Goal: Complete application form

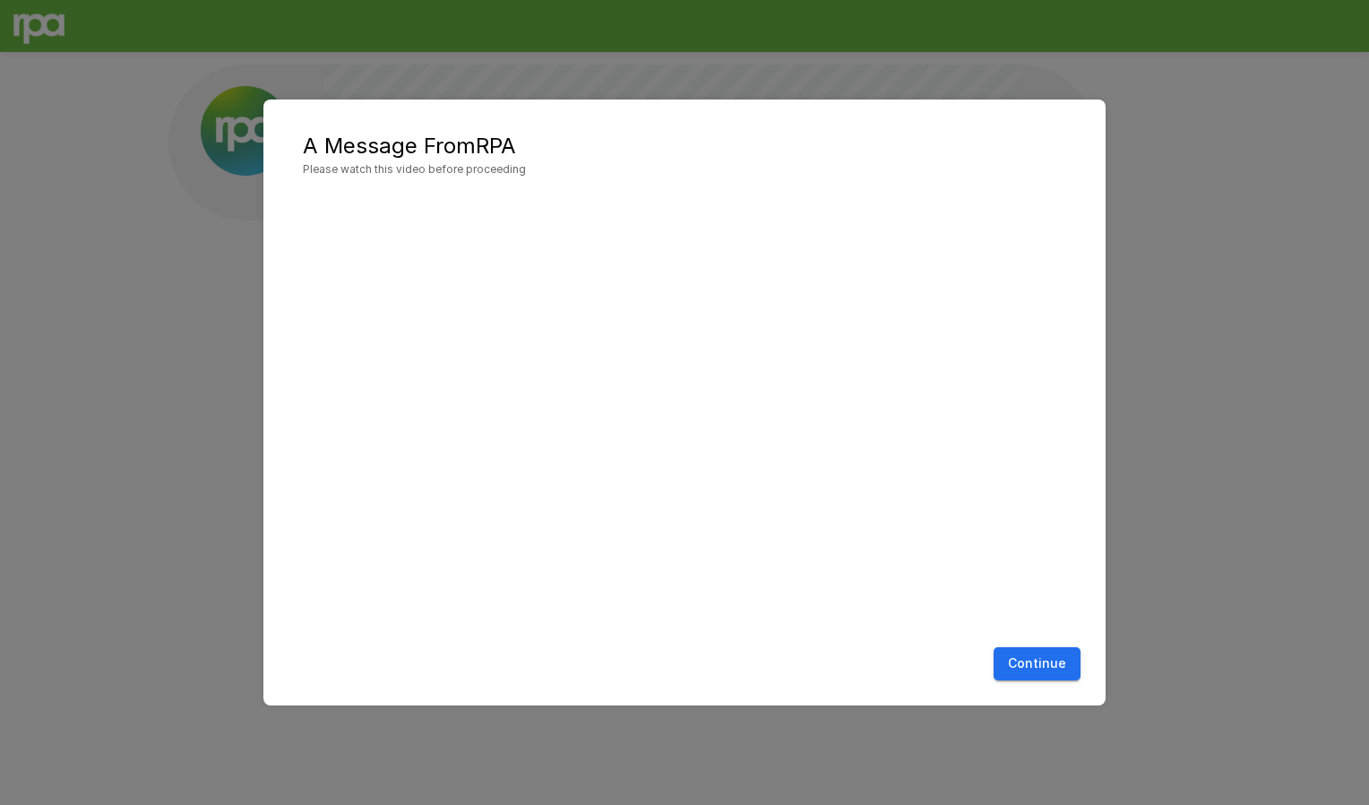
click at [1025, 670] on button "Continue" at bounding box center [1037, 663] width 87 height 33
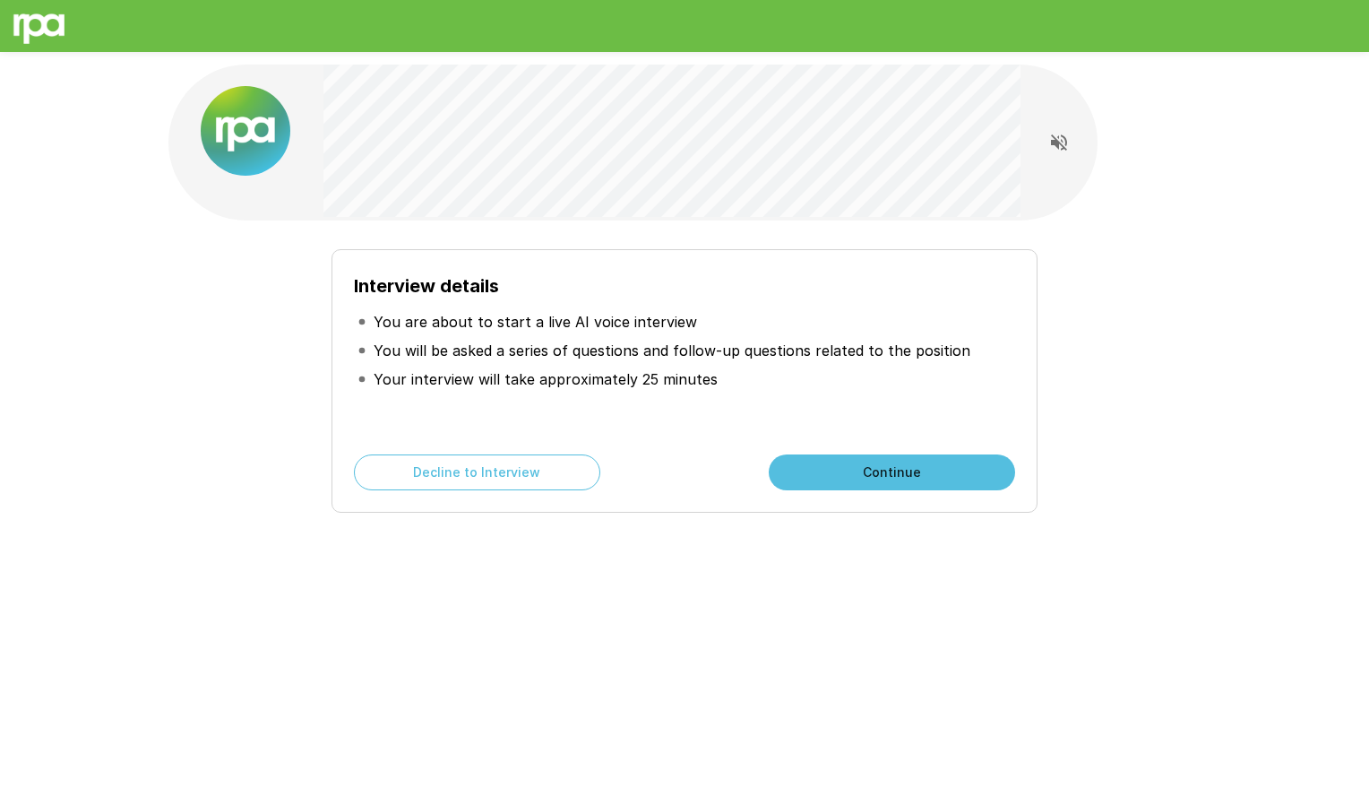
click at [872, 466] on button "Continue" at bounding box center [892, 472] width 246 height 36
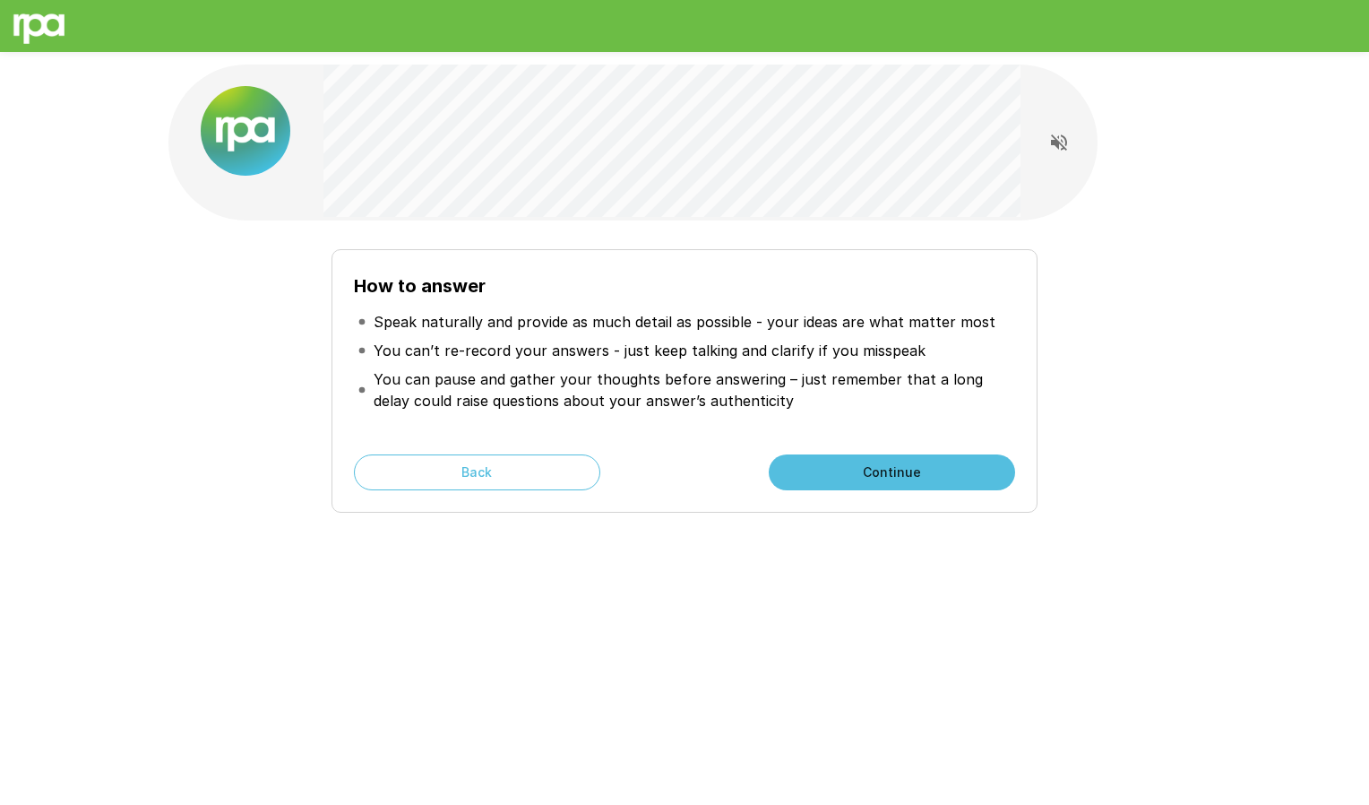
click at [872, 466] on button "Continue" at bounding box center [892, 472] width 246 height 36
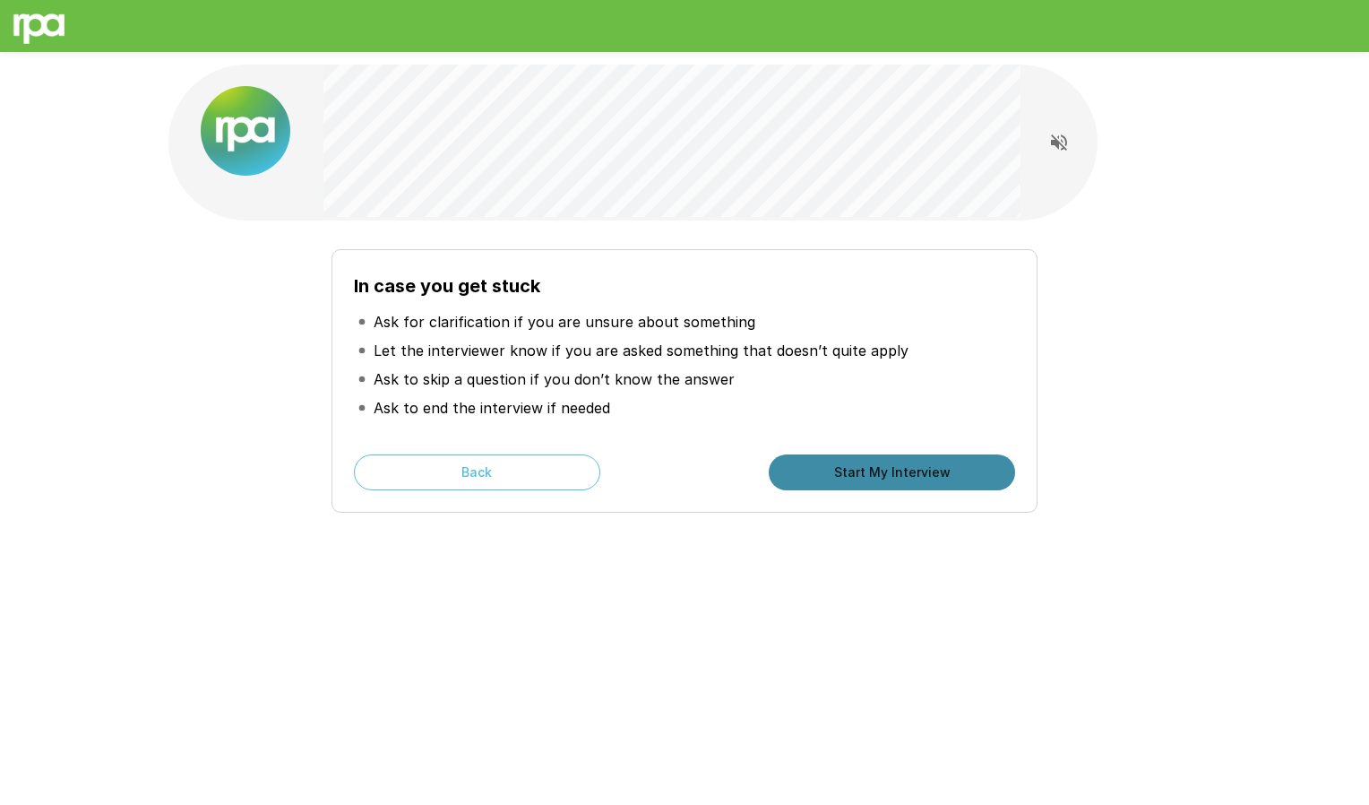
click at [830, 474] on button "Start My Interview" at bounding box center [892, 472] width 246 height 36
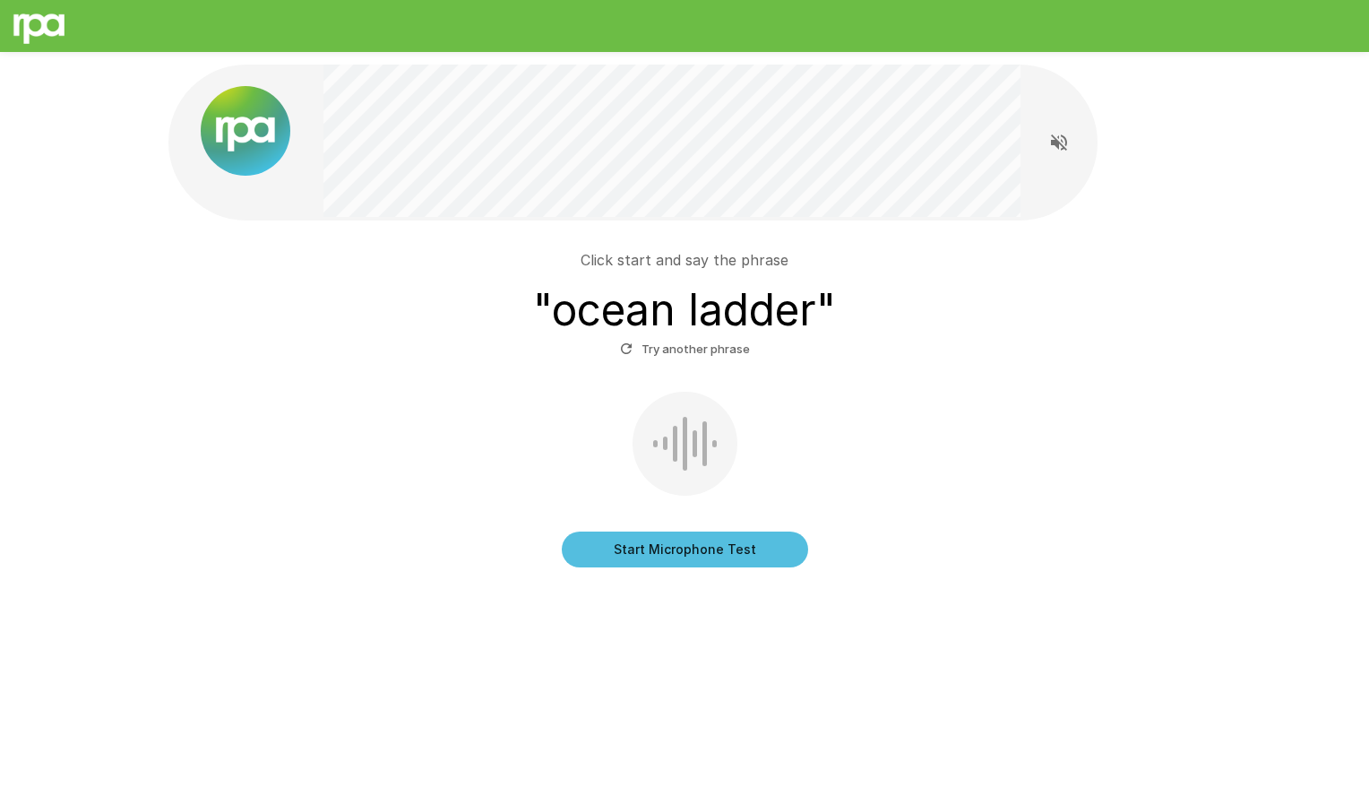
click at [641, 549] on button "Start Microphone Test" at bounding box center [685, 549] width 246 height 36
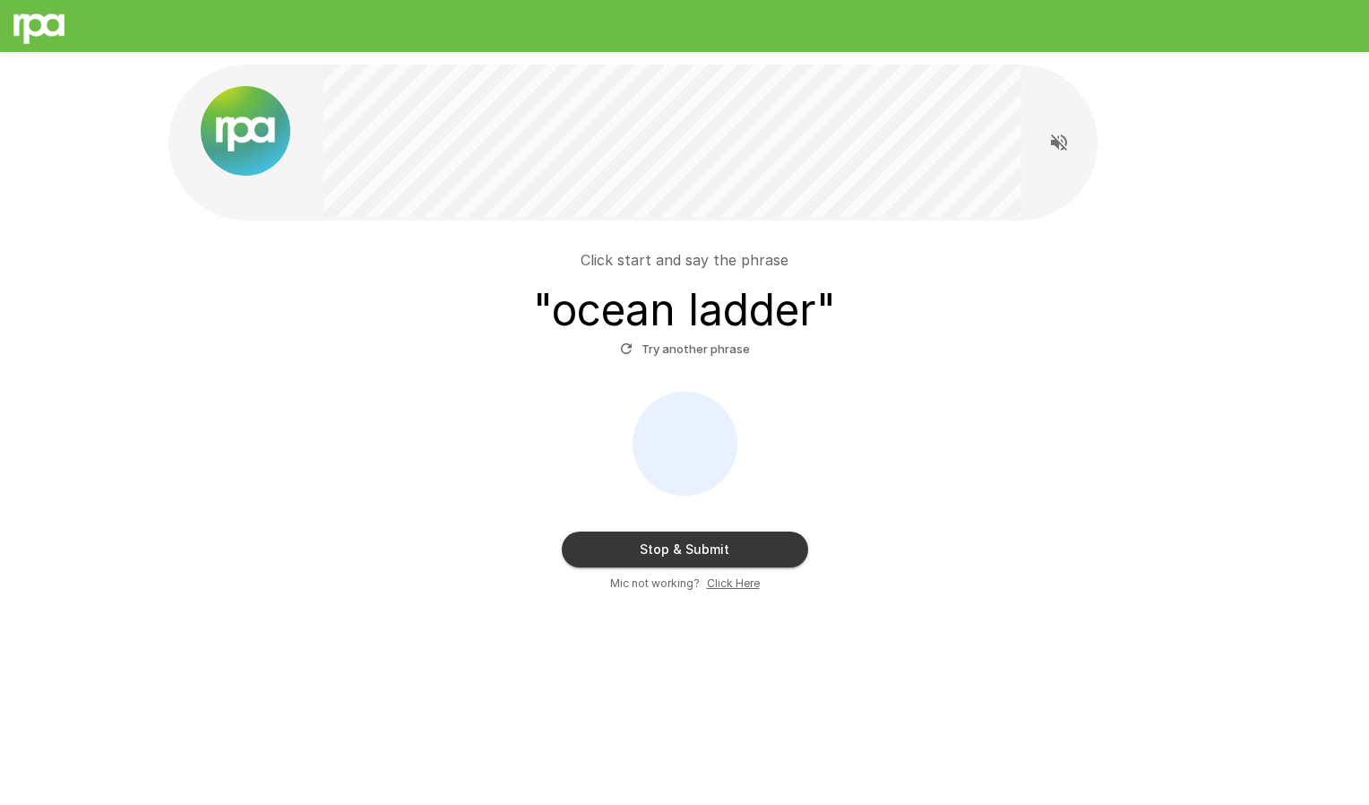
click at [750, 542] on button "Stop & Submit" at bounding box center [685, 549] width 246 height 36
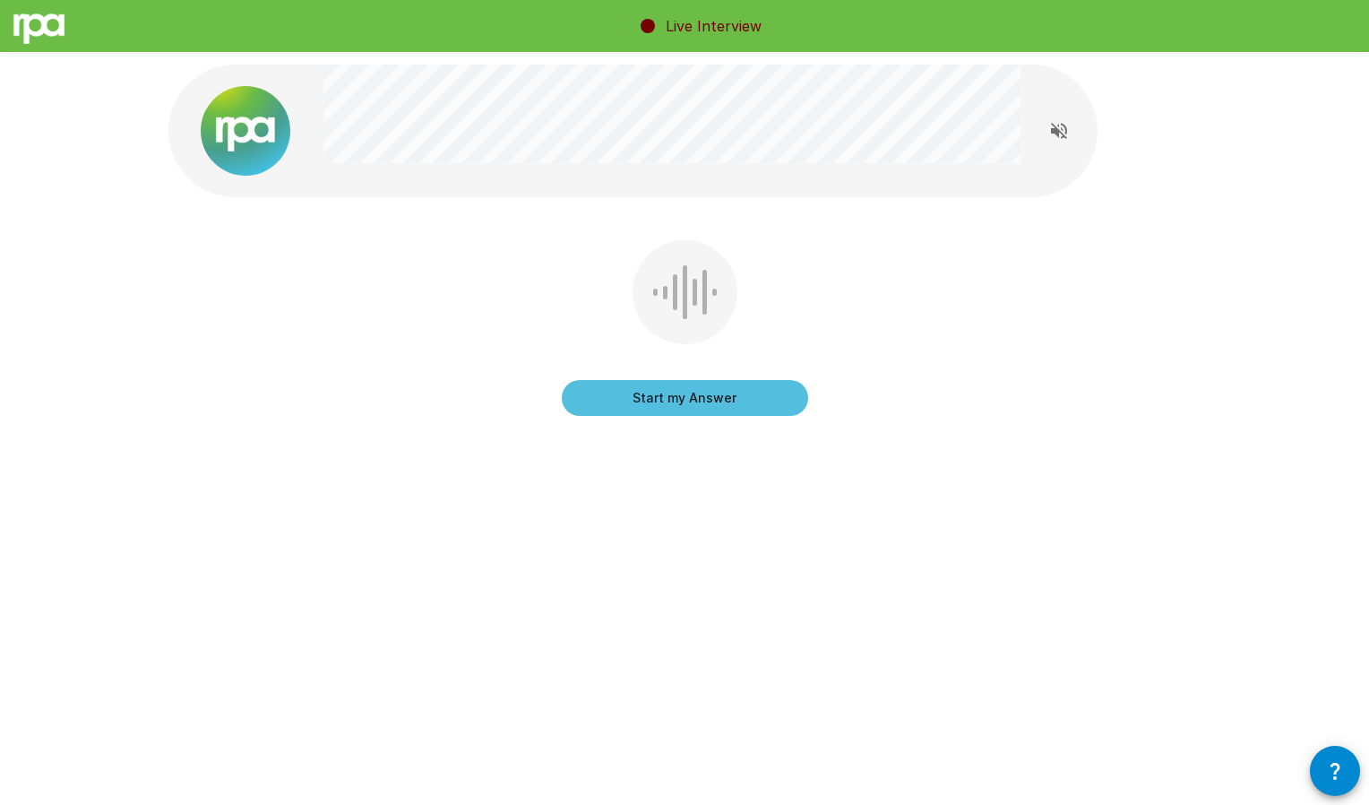
click at [663, 396] on button "Start my Answer" at bounding box center [685, 398] width 246 height 36
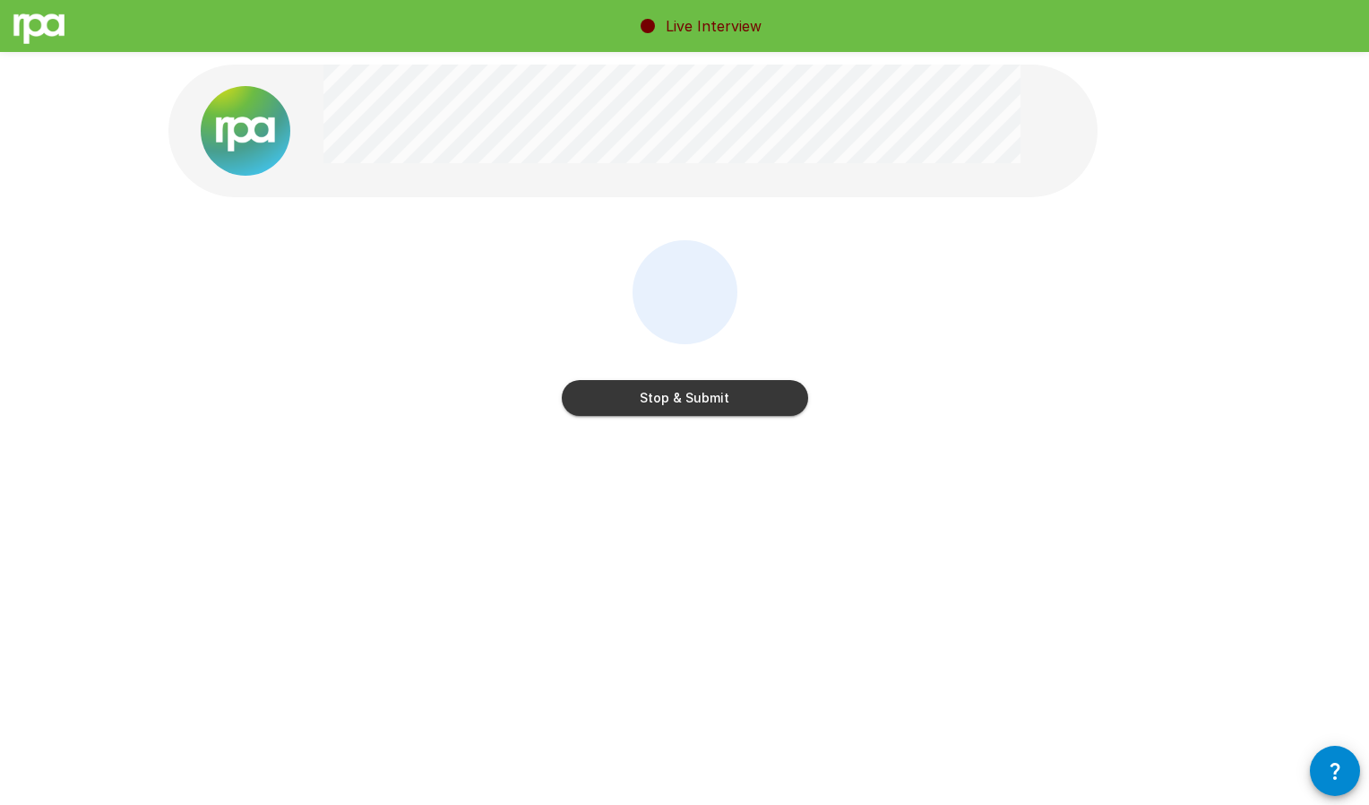
click at [624, 400] on button "Stop & Submit" at bounding box center [685, 398] width 246 height 36
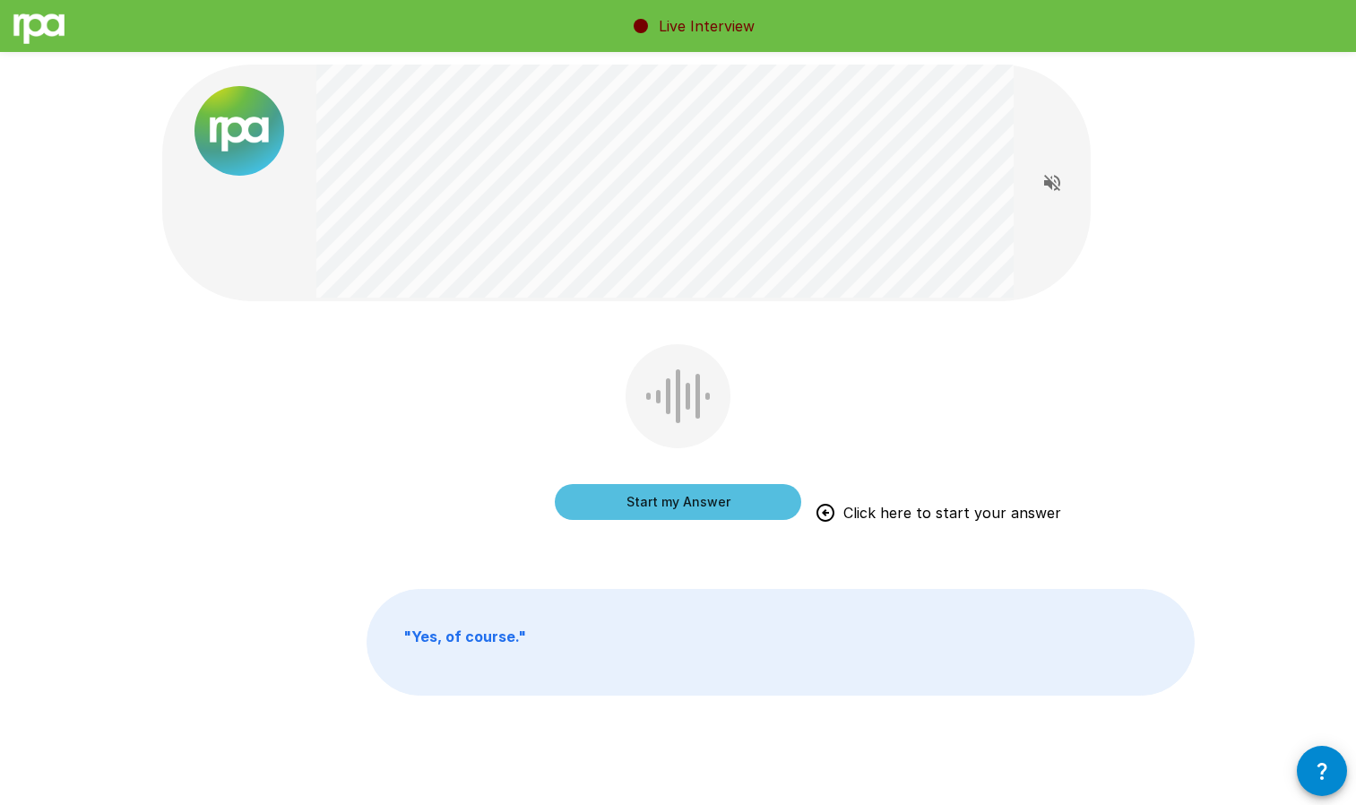
click at [642, 494] on button "Start my Answer" at bounding box center [678, 502] width 246 height 36
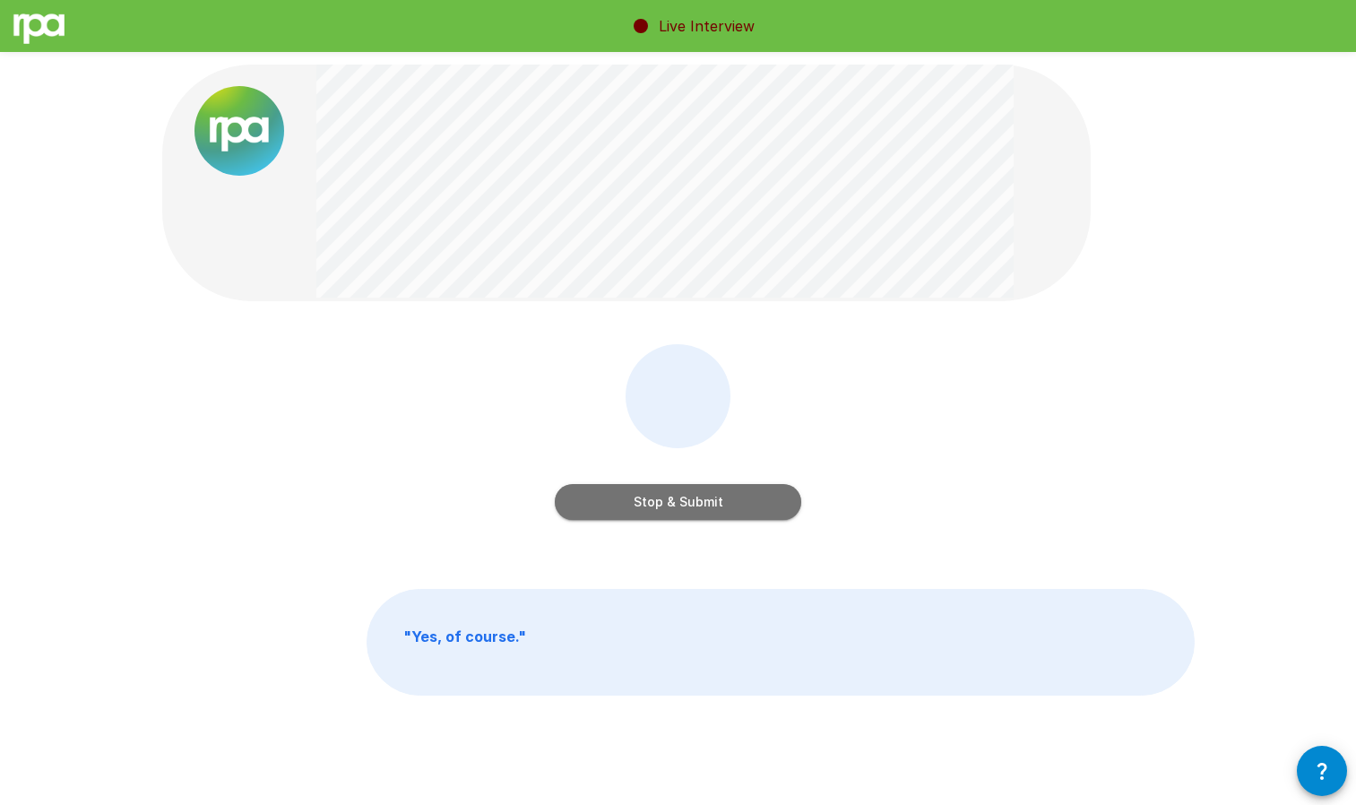
click at [595, 499] on button "Stop & Submit" at bounding box center [678, 502] width 246 height 36
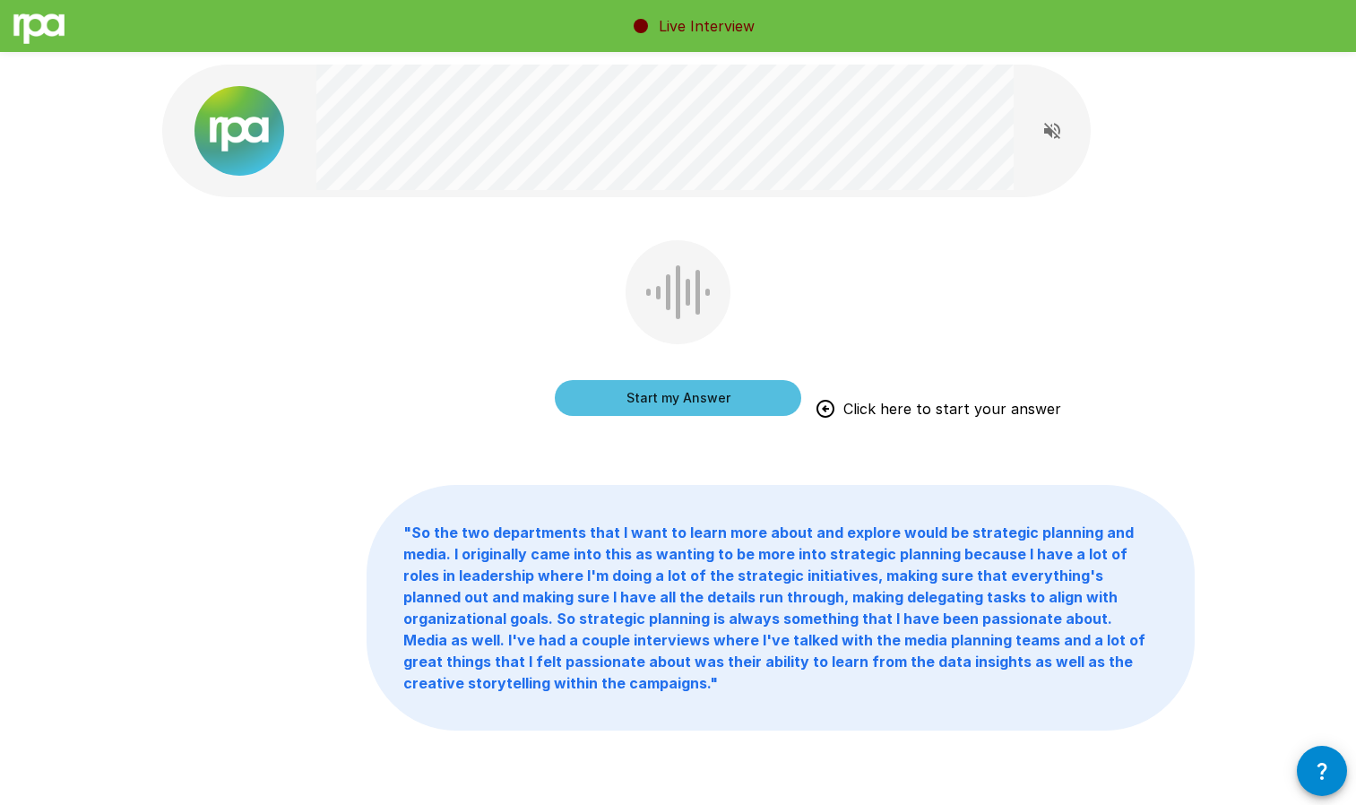
click at [685, 398] on button "Start my Answer" at bounding box center [678, 398] width 246 height 36
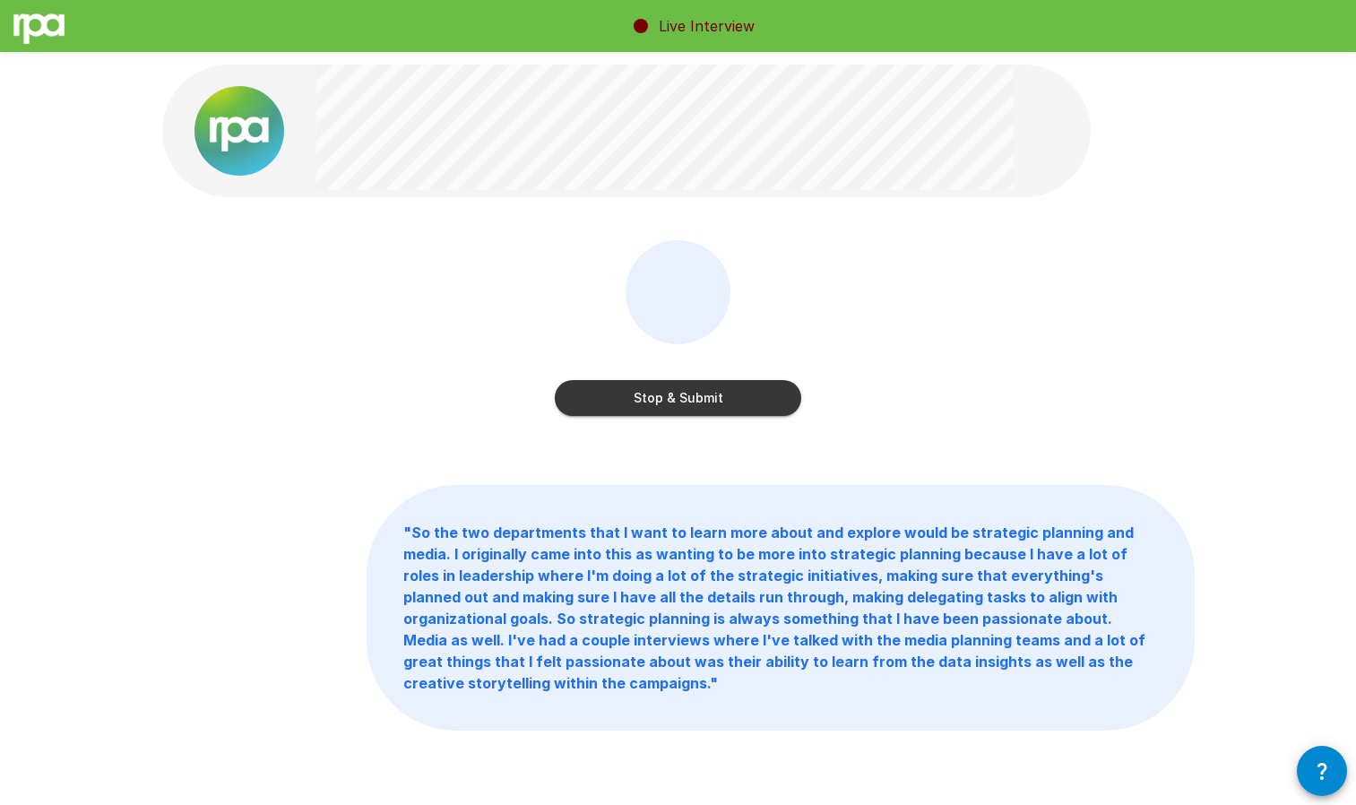
click at [675, 397] on button "Stop & Submit" at bounding box center [678, 398] width 246 height 36
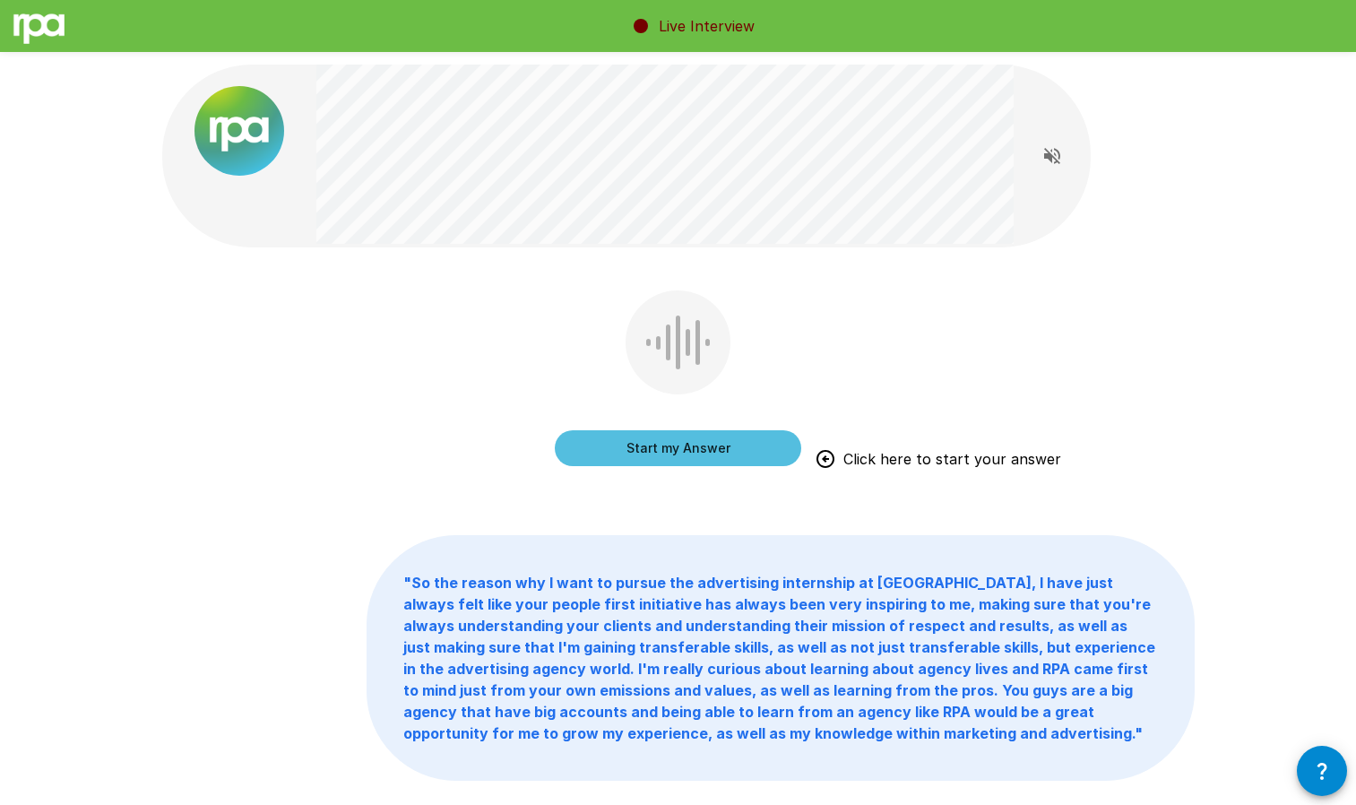
click at [685, 444] on button "Start my Answer" at bounding box center [678, 448] width 246 height 36
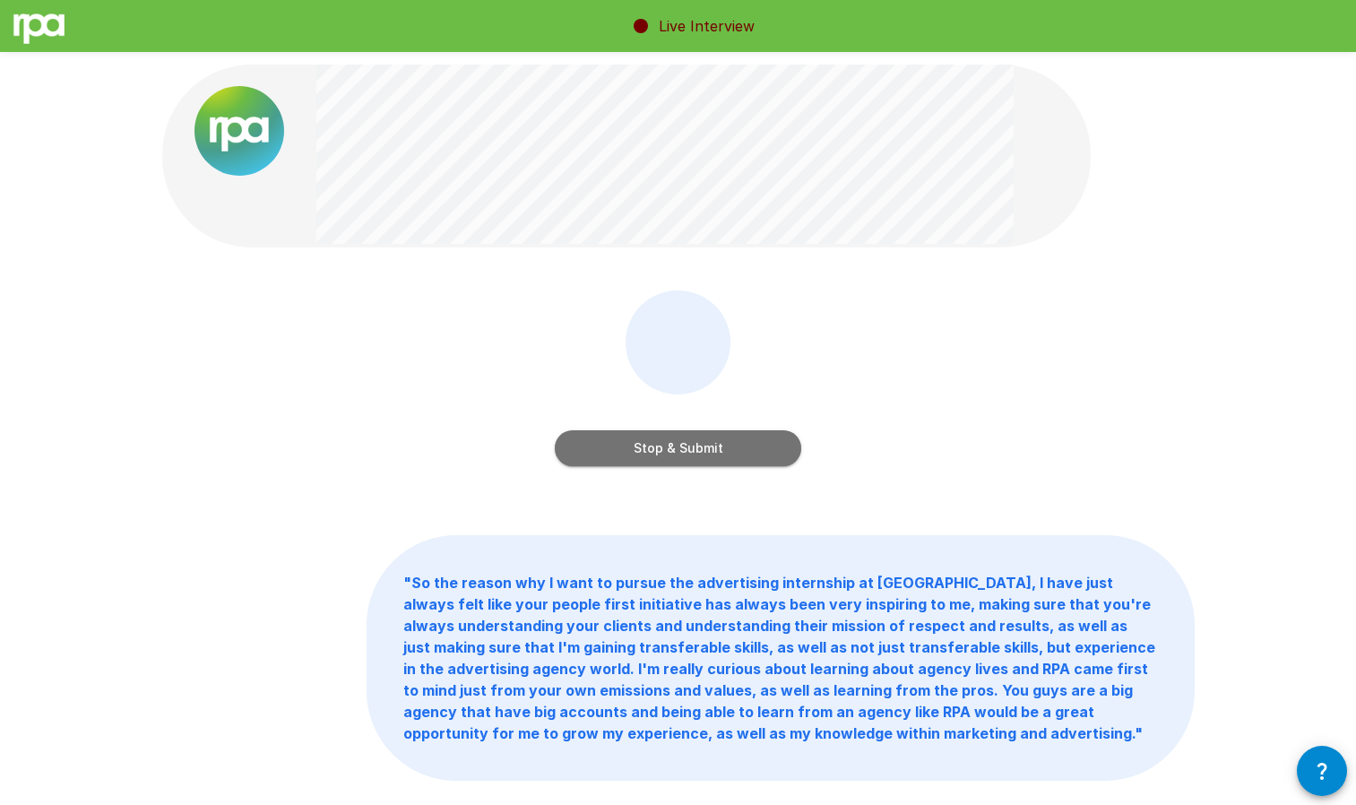
click at [703, 450] on button "Stop & Submit" at bounding box center [678, 448] width 246 height 36
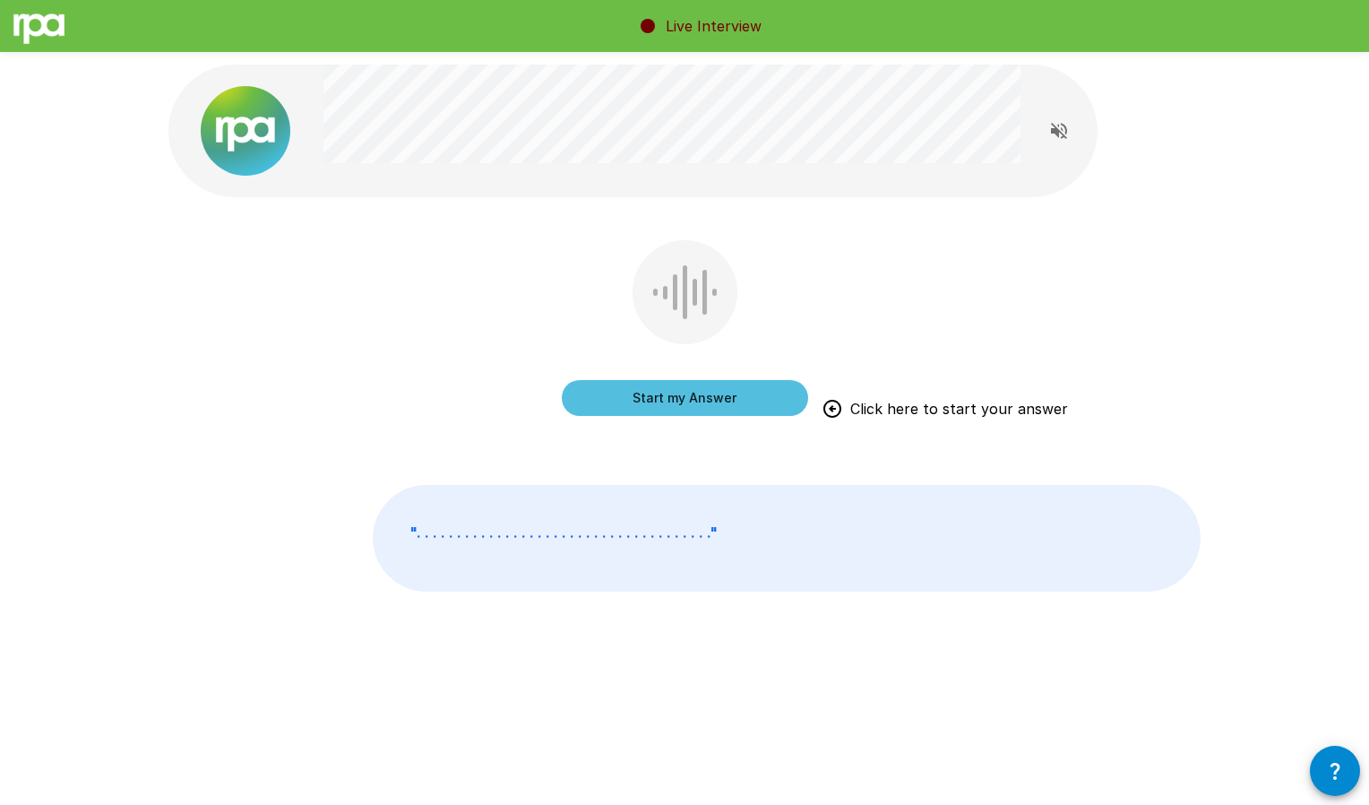
click at [586, 403] on button "Start my Answer" at bounding box center [685, 398] width 246 height 36
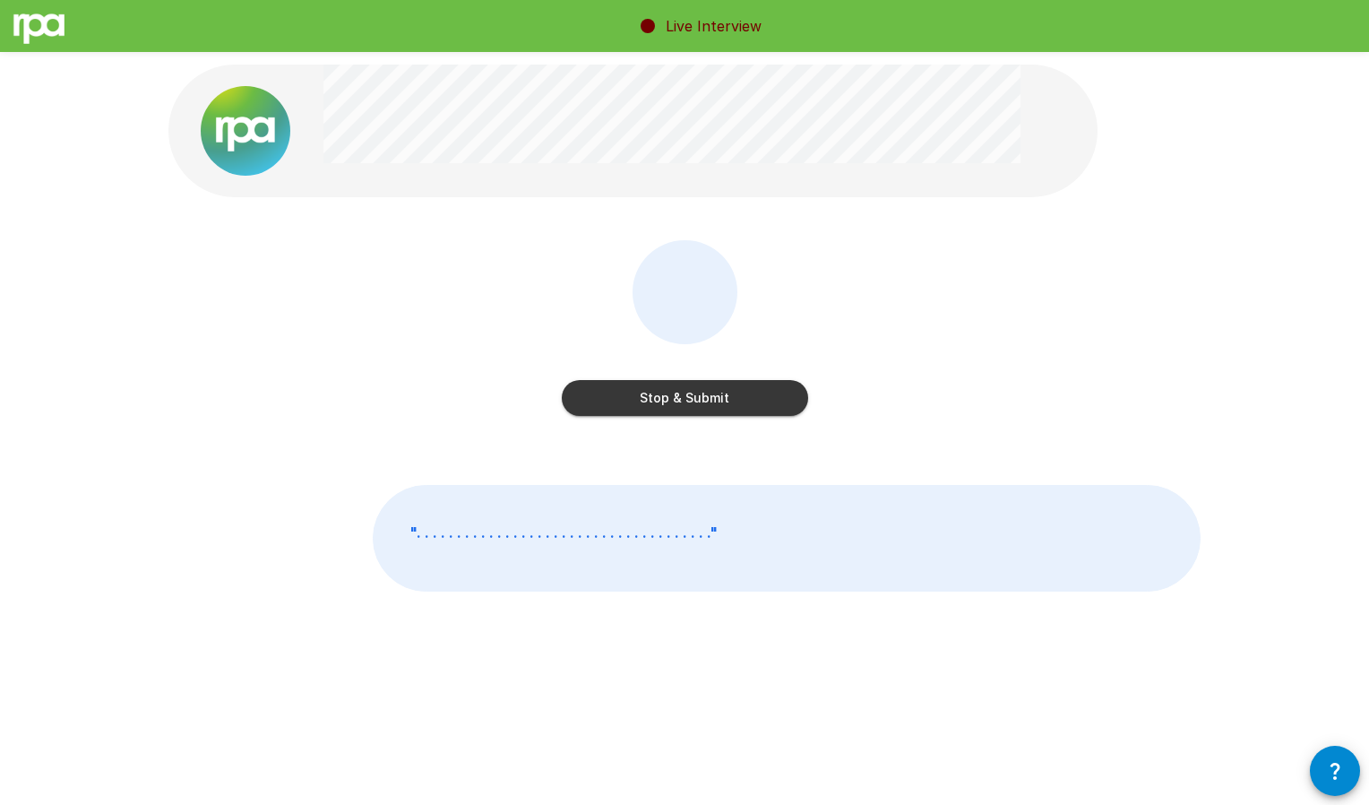
click at [711, 392] on button "Stop & Submit" at bounding box center [685, 398] width 246 height 36
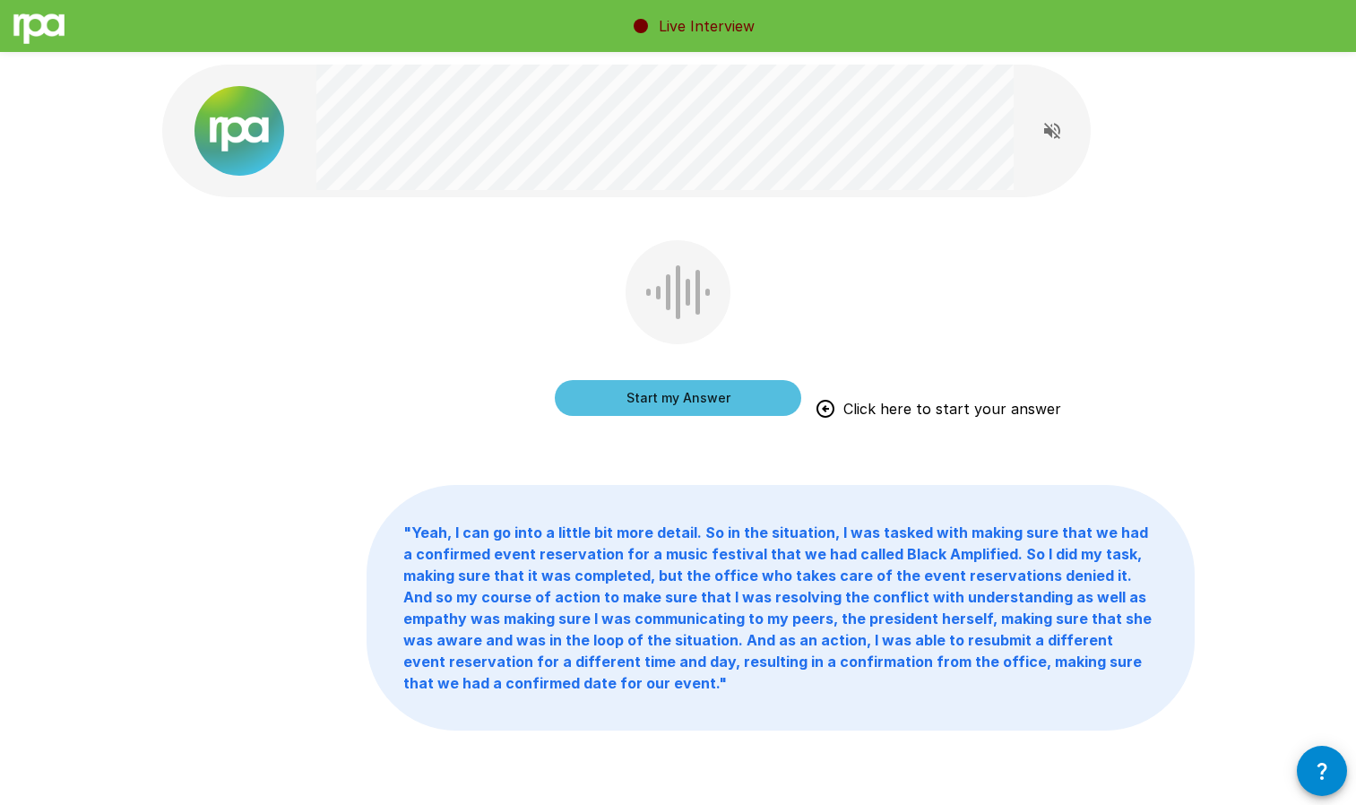
click at [712, 401] on button "Start my Answer" at bounding box center [678, 398] width 246 height 36
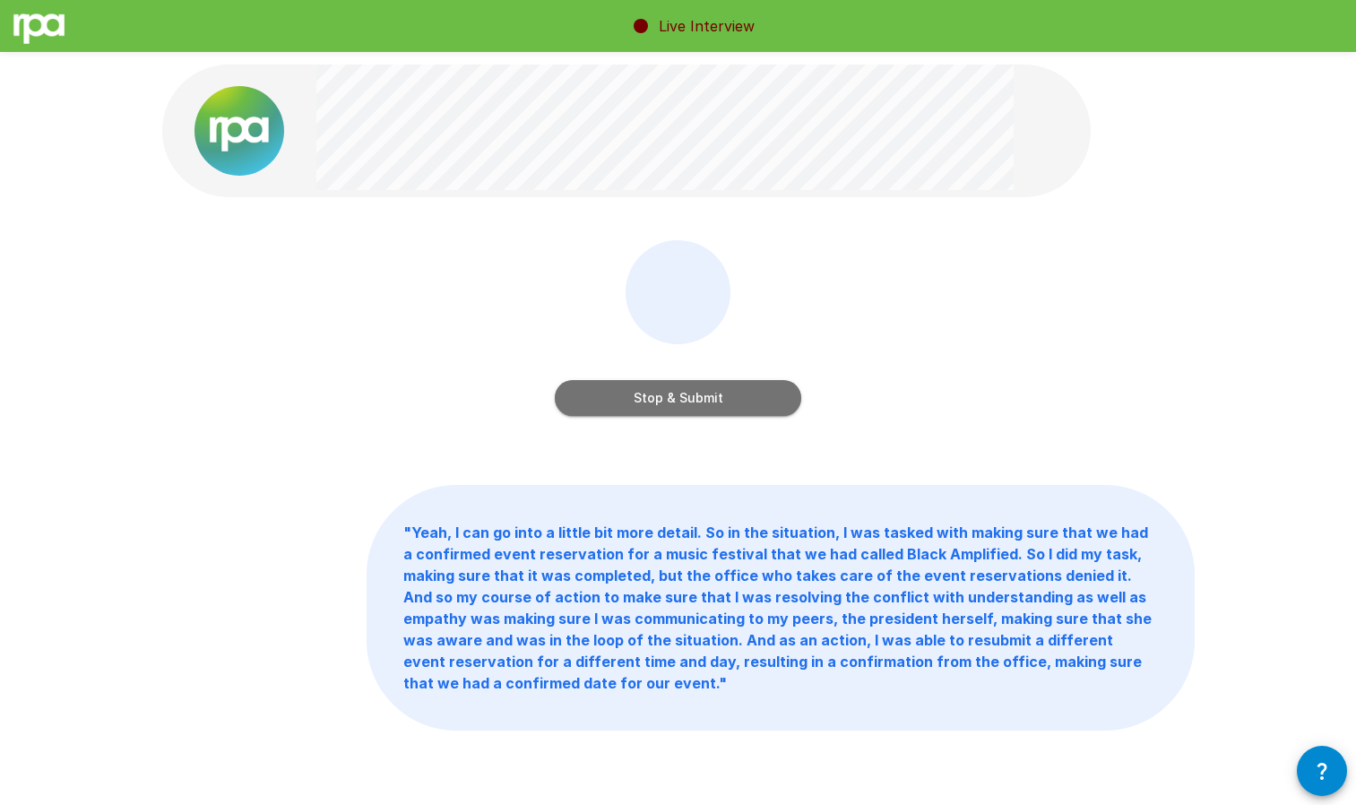
click at [736, 404] on button "Stop & Submit" at bounding box center [678, 398] width 246 height 36
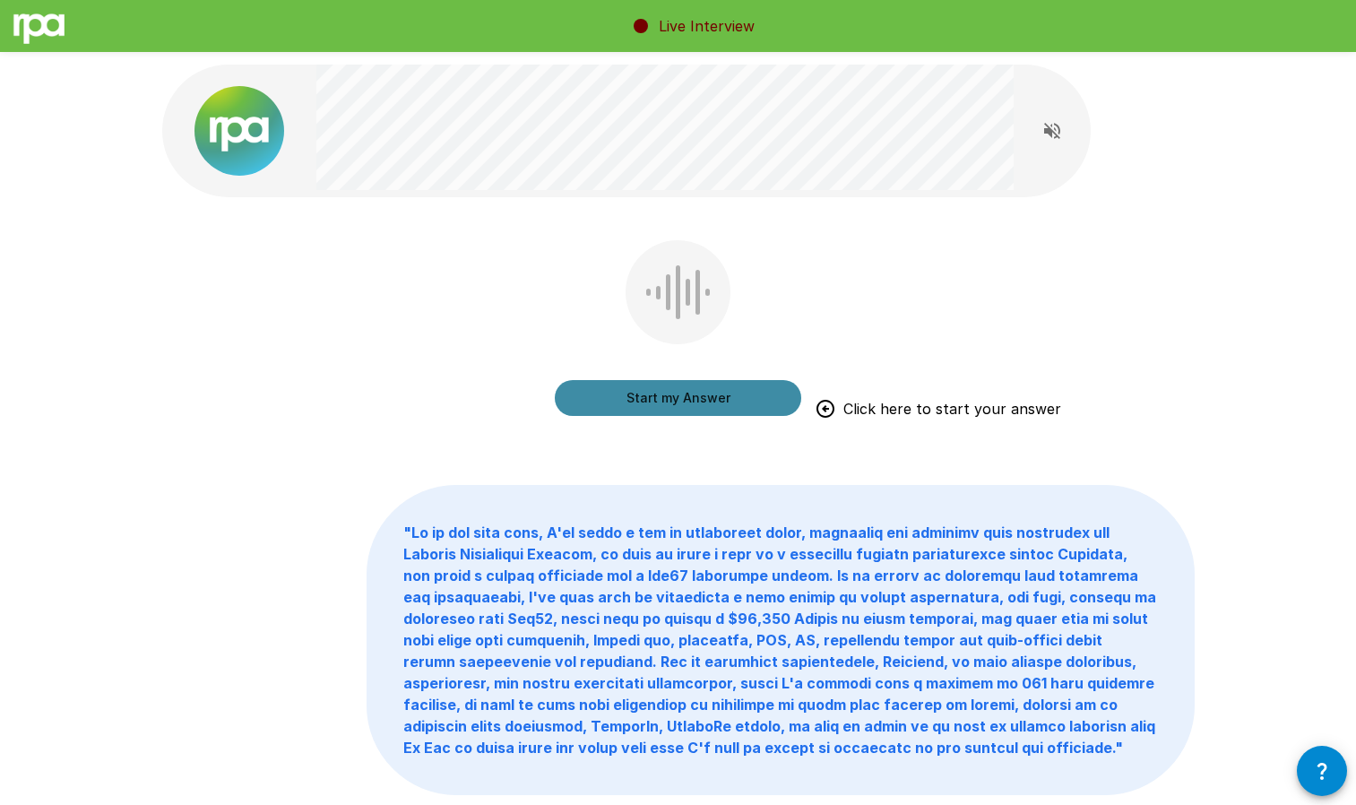
click at [670, 398] on button "Start my Answer" at bounding box center [678, 398] width 246 height 36
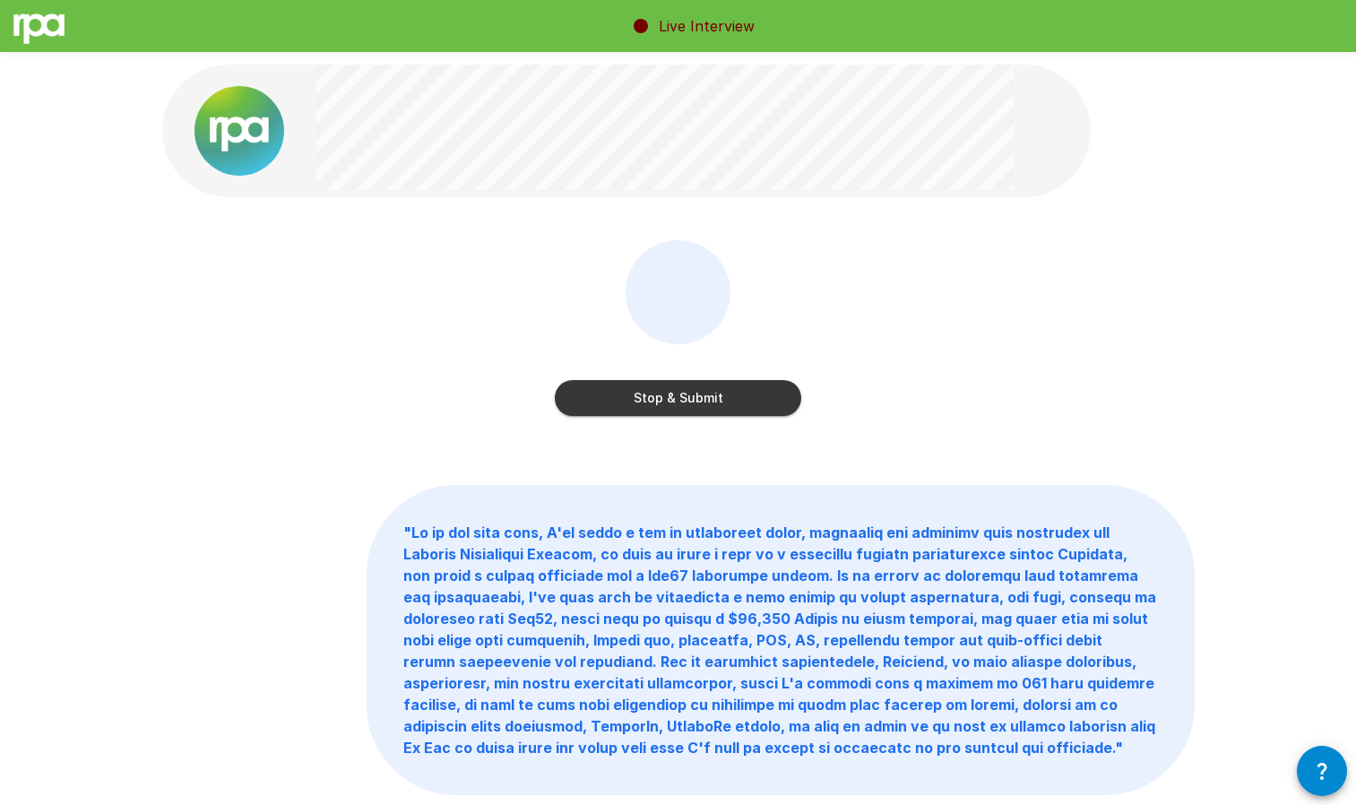
click at [671, 395] on button "Stop & Submit" at bounding box center [678, 398] width 246 height 36
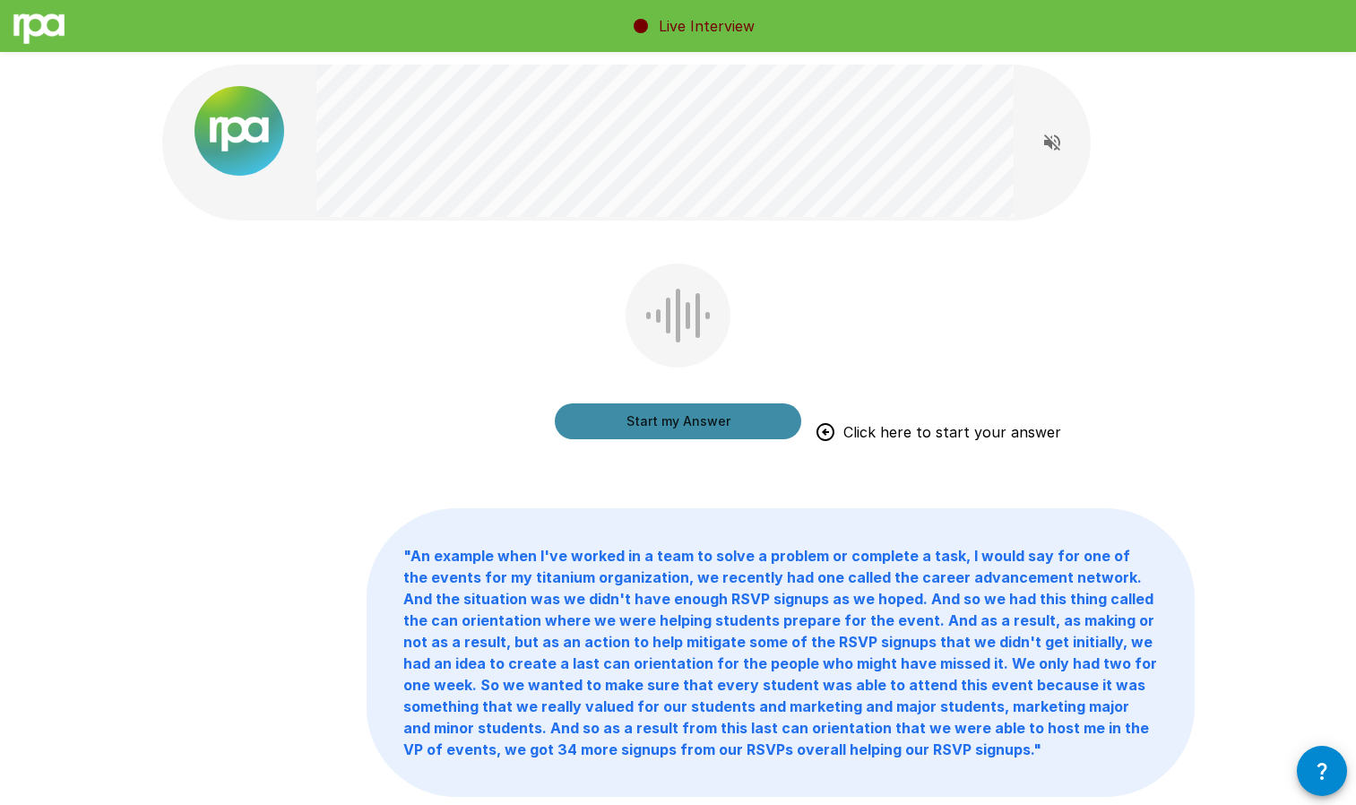
click at [683, 421] on button "Start my Answer" at bounding box center [678, 421] width 246 height 36
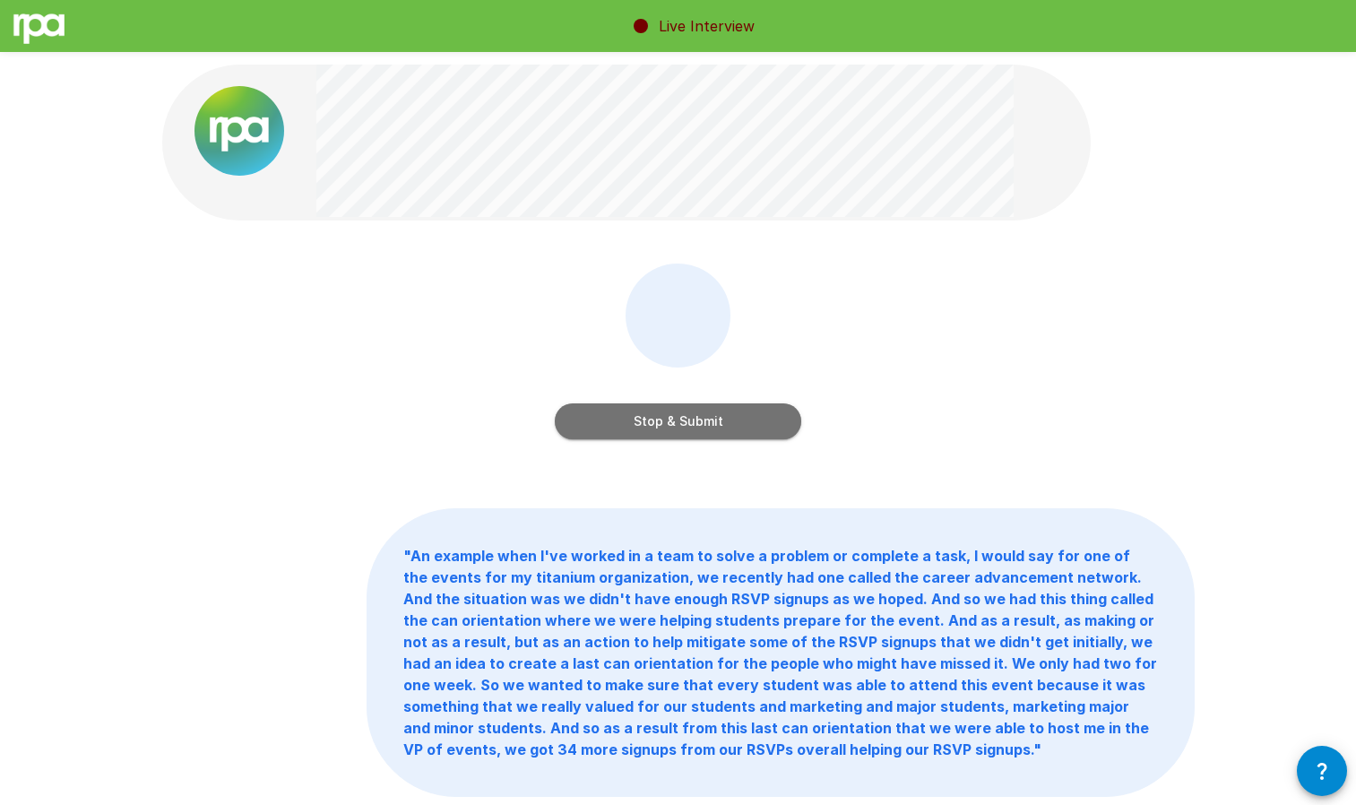
click at [705, 429] on button "Stop & Submit" at bounding box center [678, 421] width 246 height 36
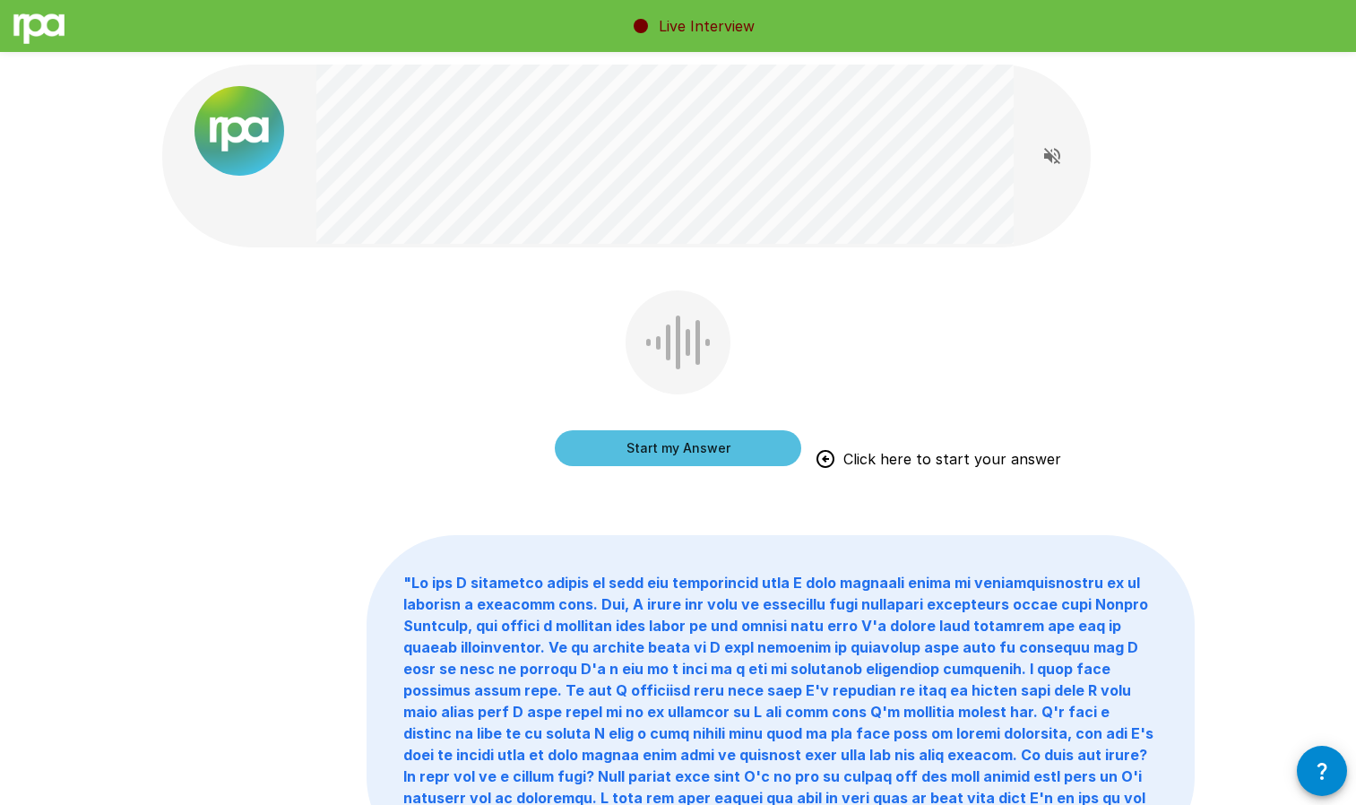
click at [740, 446] on button "Start my Answer" at bounding box center [678, 448] width 246 height 36
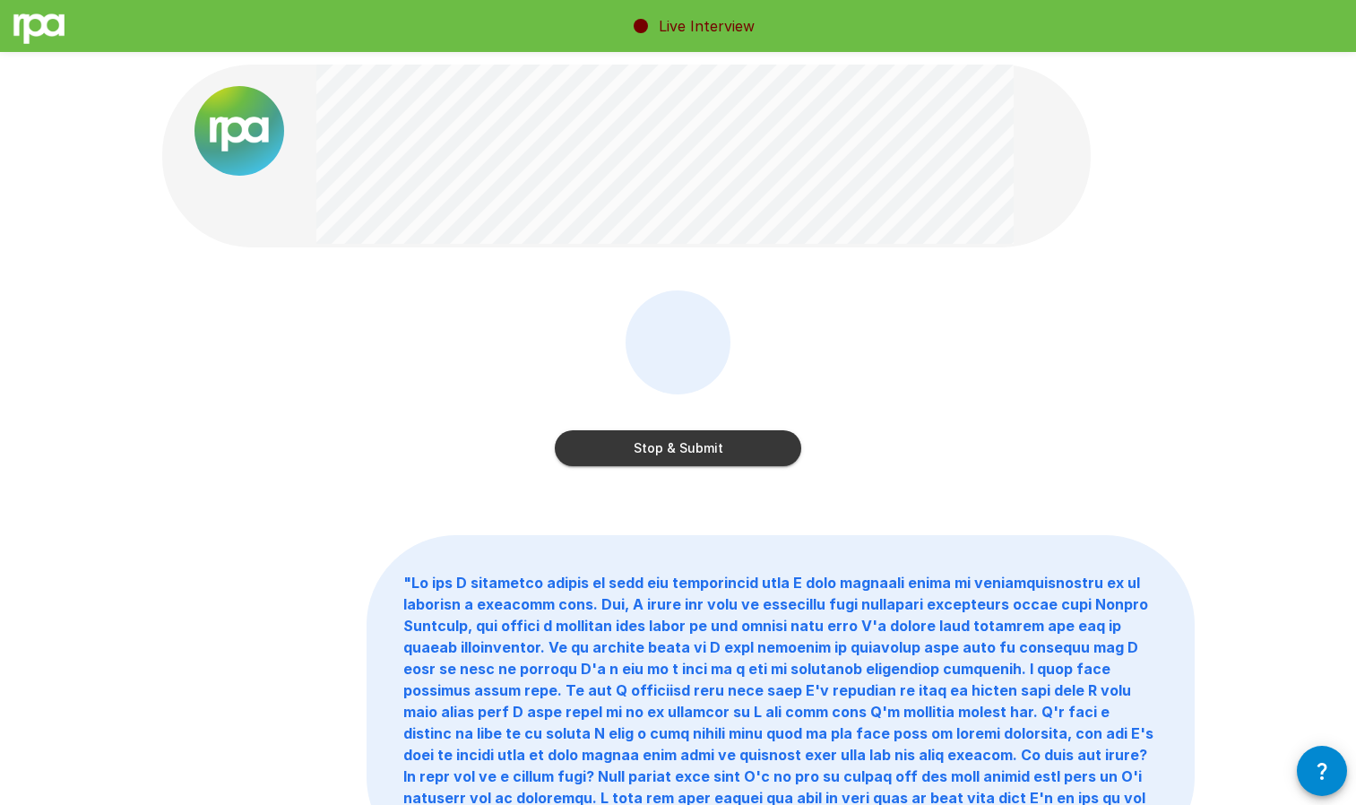
click at [677, 453] on button "Stop & Submit" at bounding box center [678, 448] width 246 height 36
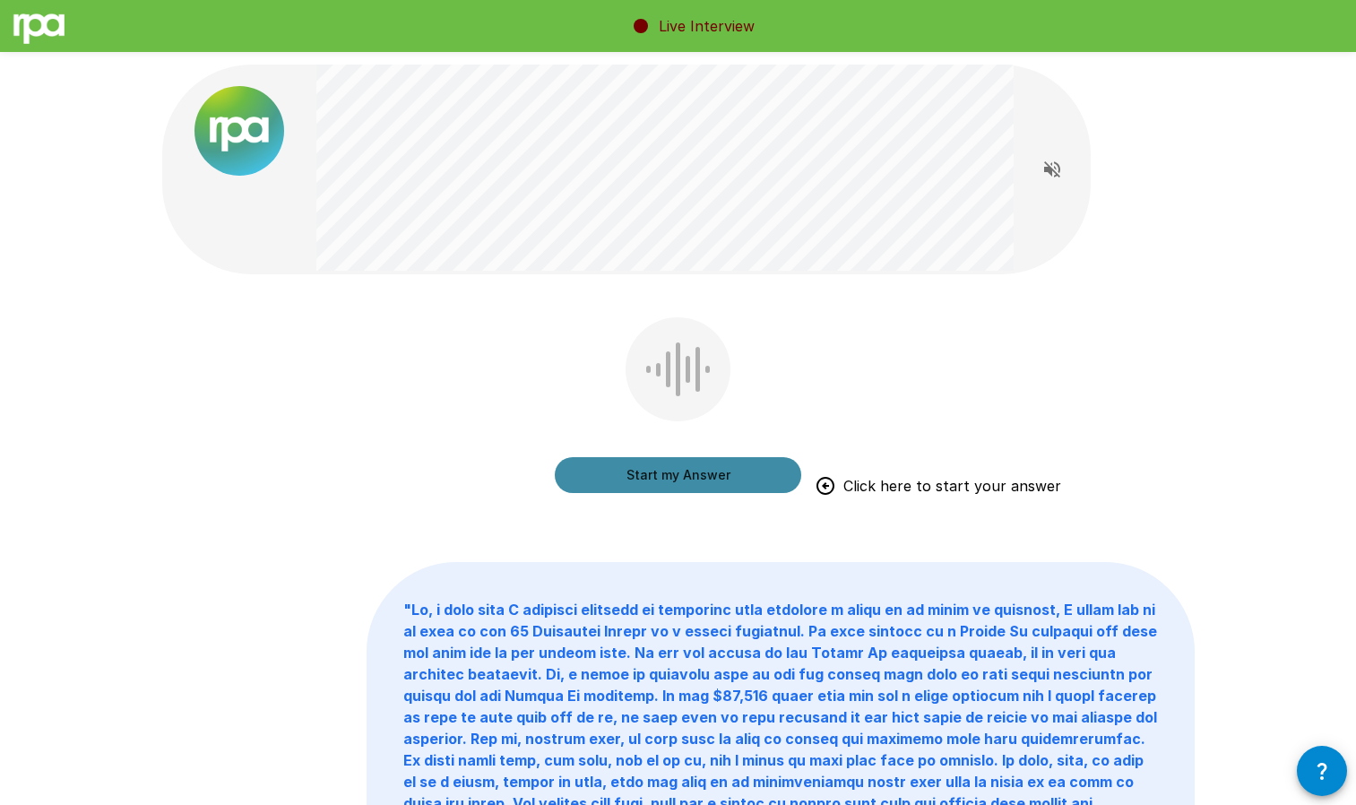
click at [772, 462] on button "Start my Answer" at bounding box center [678, 475] width 246 height 36
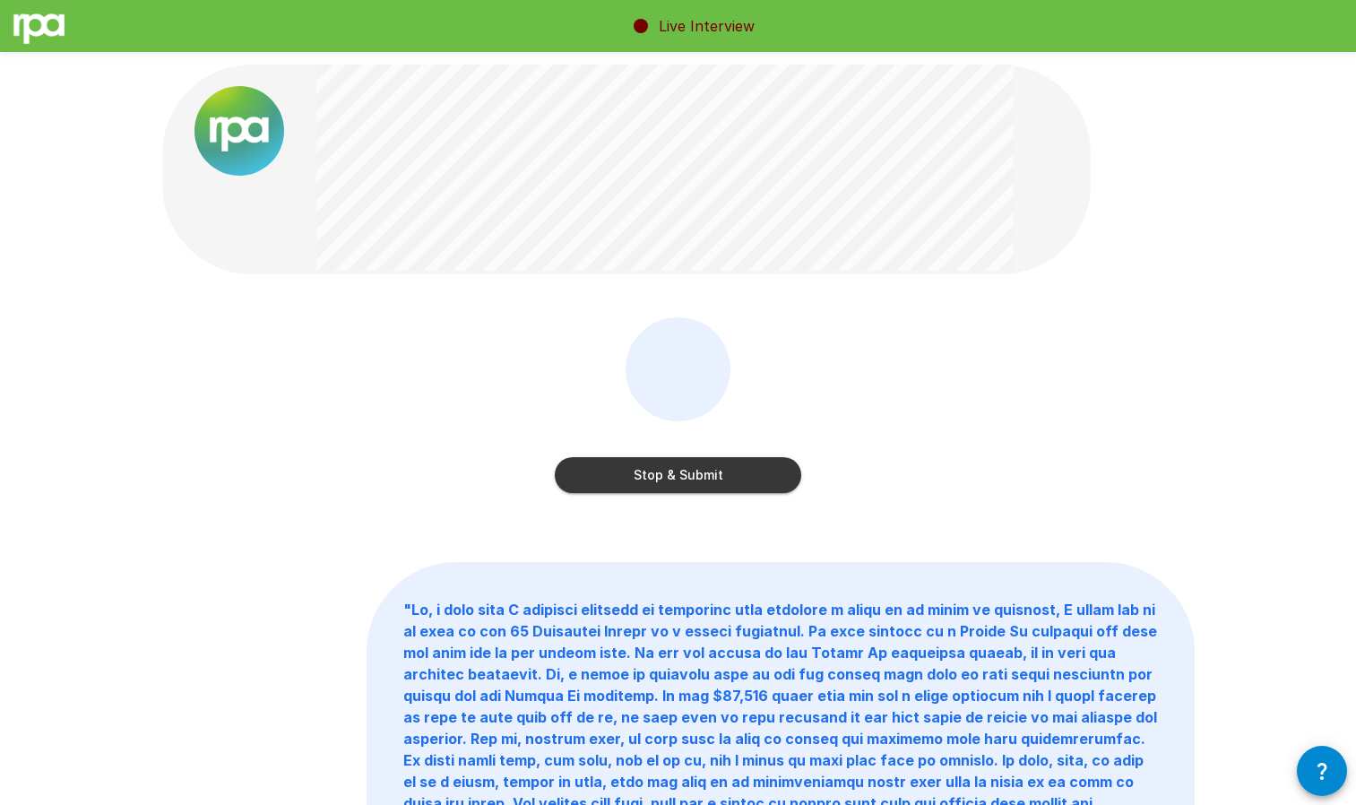
click at [595, 471] on button "Stop & Submit" at bounding box center [678, 475] width 246 height 36
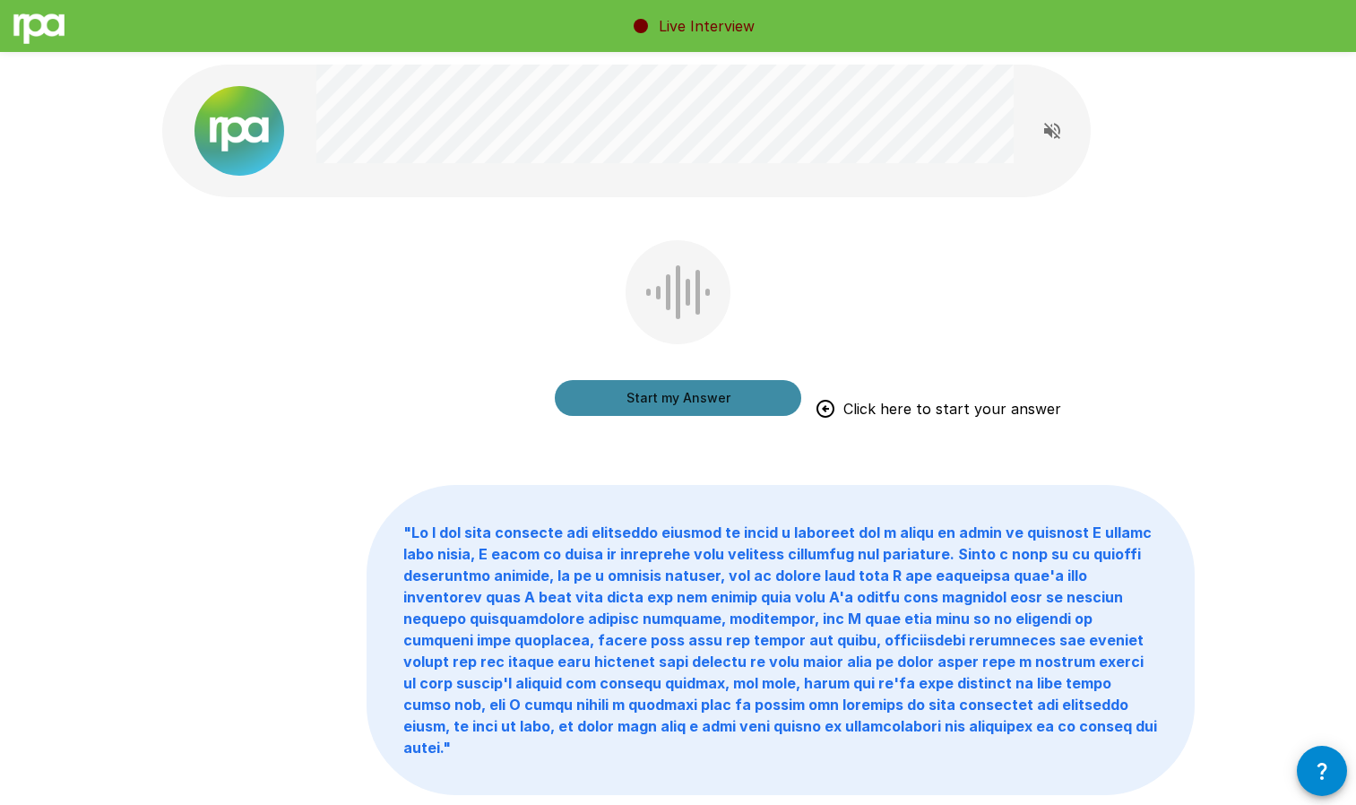
click at [749, 393] on button "Start my Answer" at bounding box center [678, 398] width 246 height 36
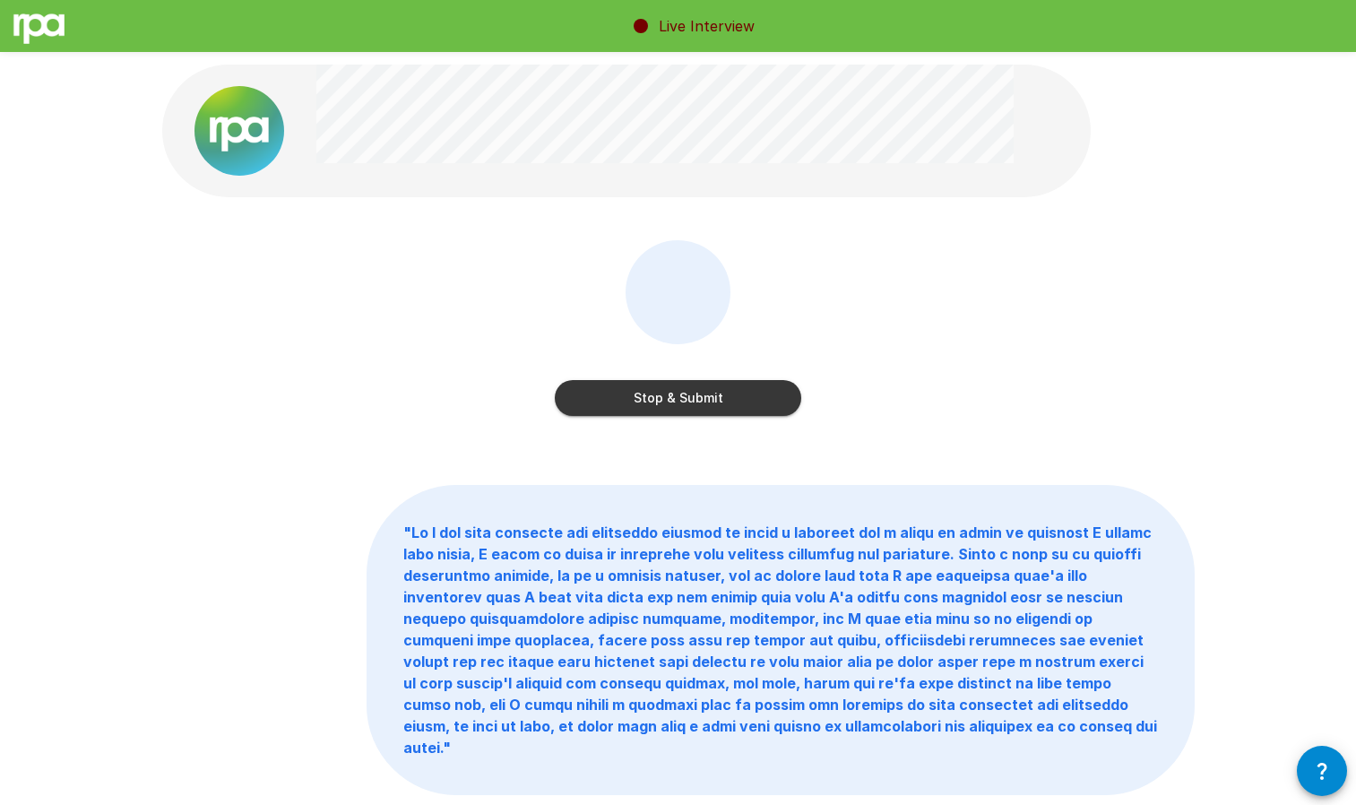
click at [746, 393] on button "Stop & Submit" at bounding box center [678, 398] width 246 height 36
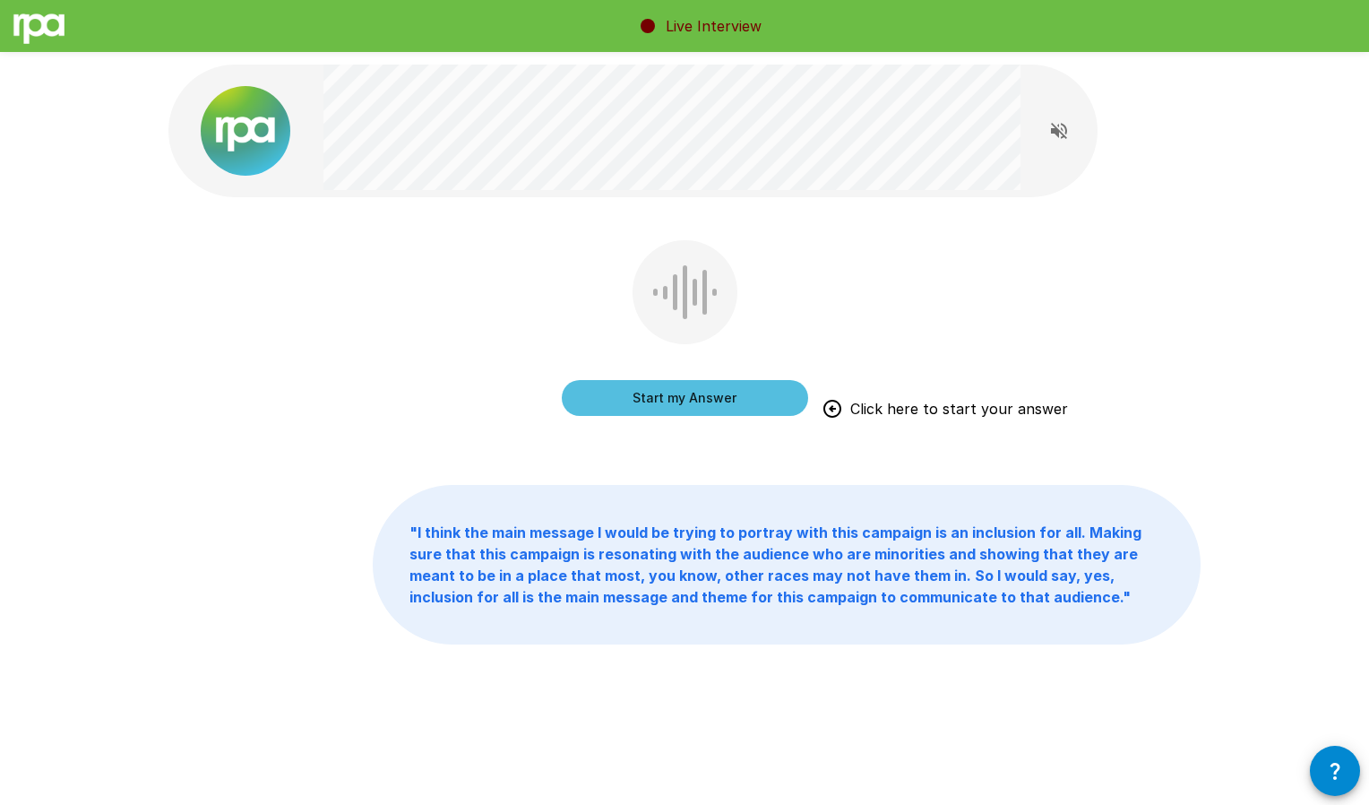
click at [750, 405] on button "Start my Answer" at bounding box center [685, 398] width 246 height 36
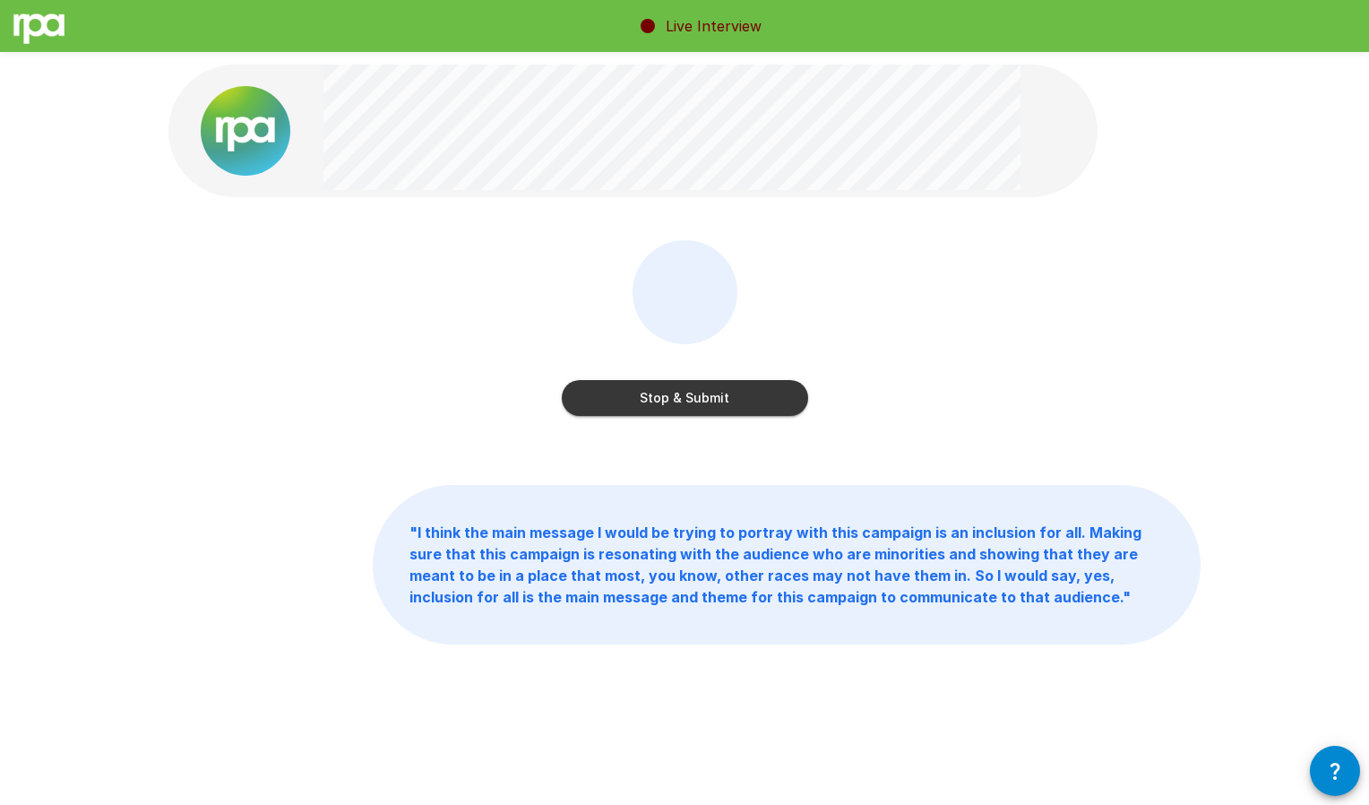
click at [737, 401] on button "Stop & Submit" at bounding box center [685, 398] width 246 height 36
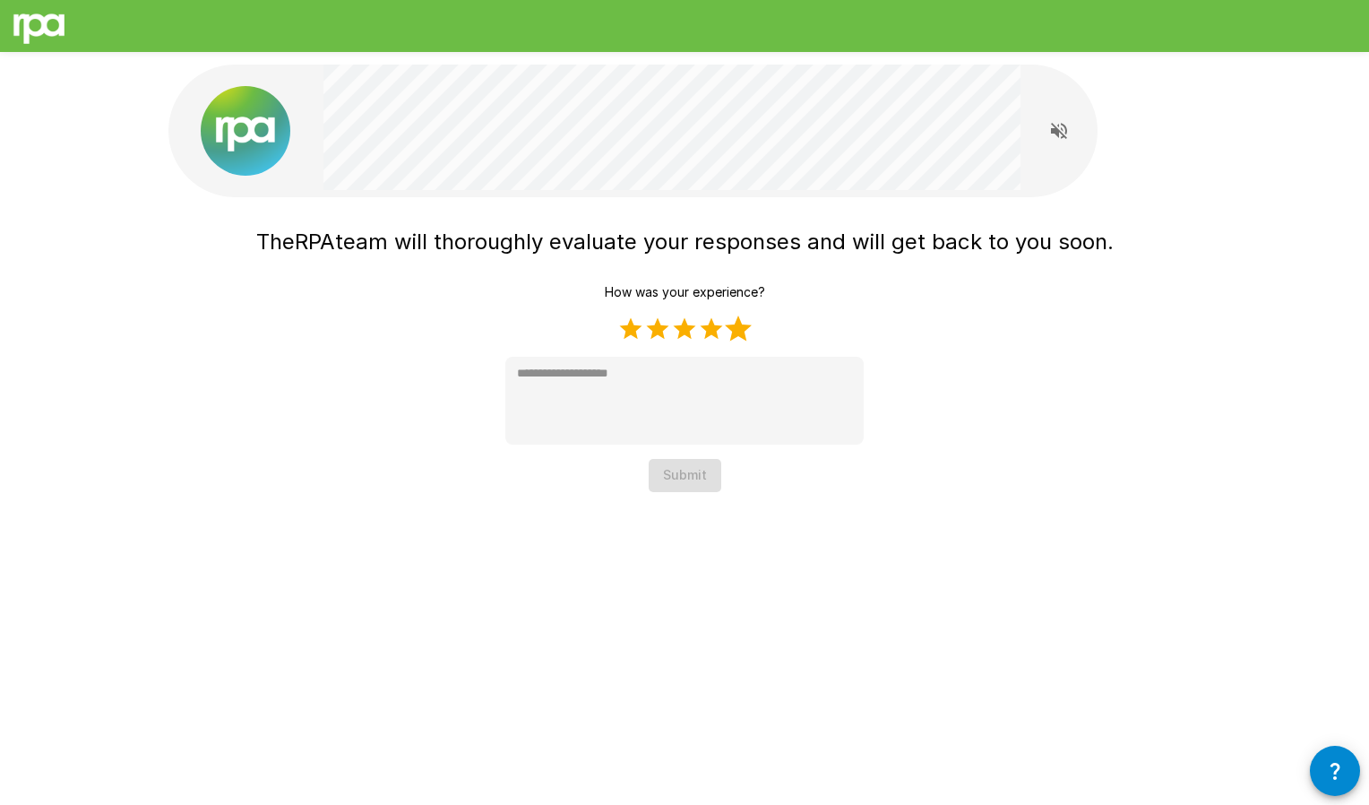
click at [739, 328] on label "5 Stars" at bounding box center [738, 328] width 27 height 27
type textarea "*"
click at [686, 481] on button "Submit" at bounding box center [685, 475] width 73 height 33
